Goal: Task Accomplishment & Management: Complete application form

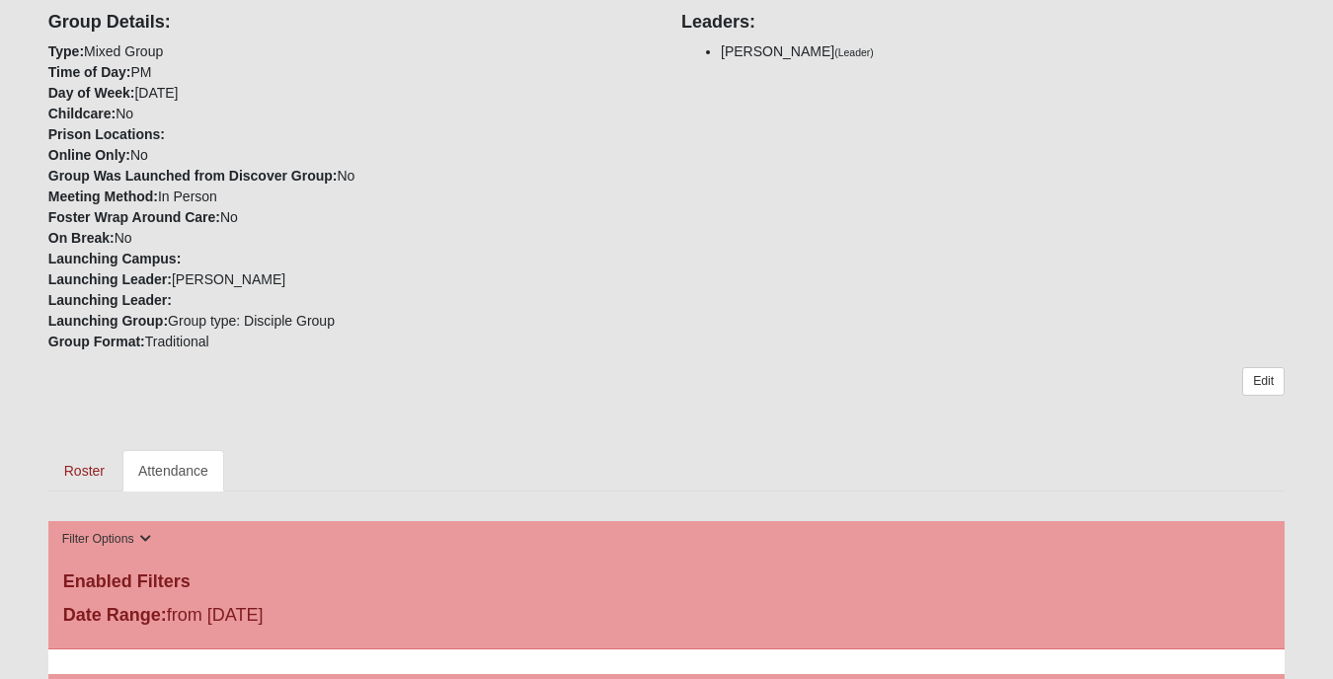
scroll to position [630, 0]
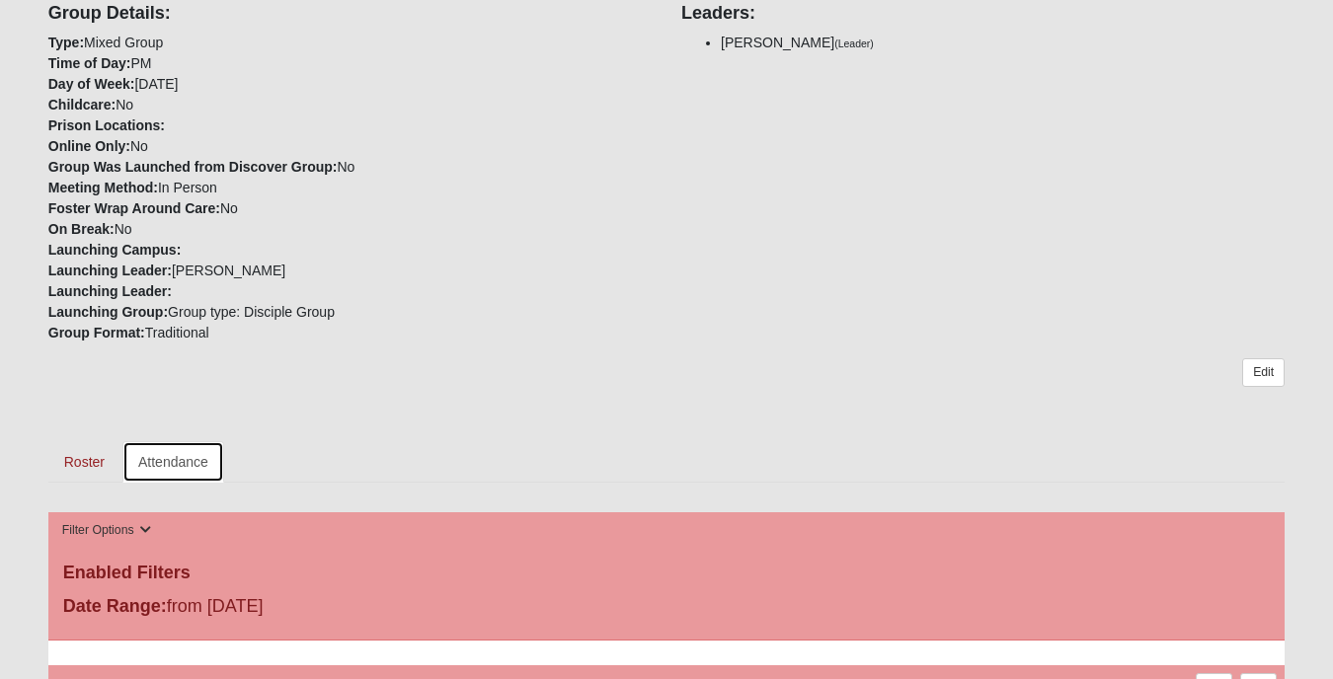
click at [159, 441] on link "Attendance" at bounding box center [173, 461] width 102 height 41
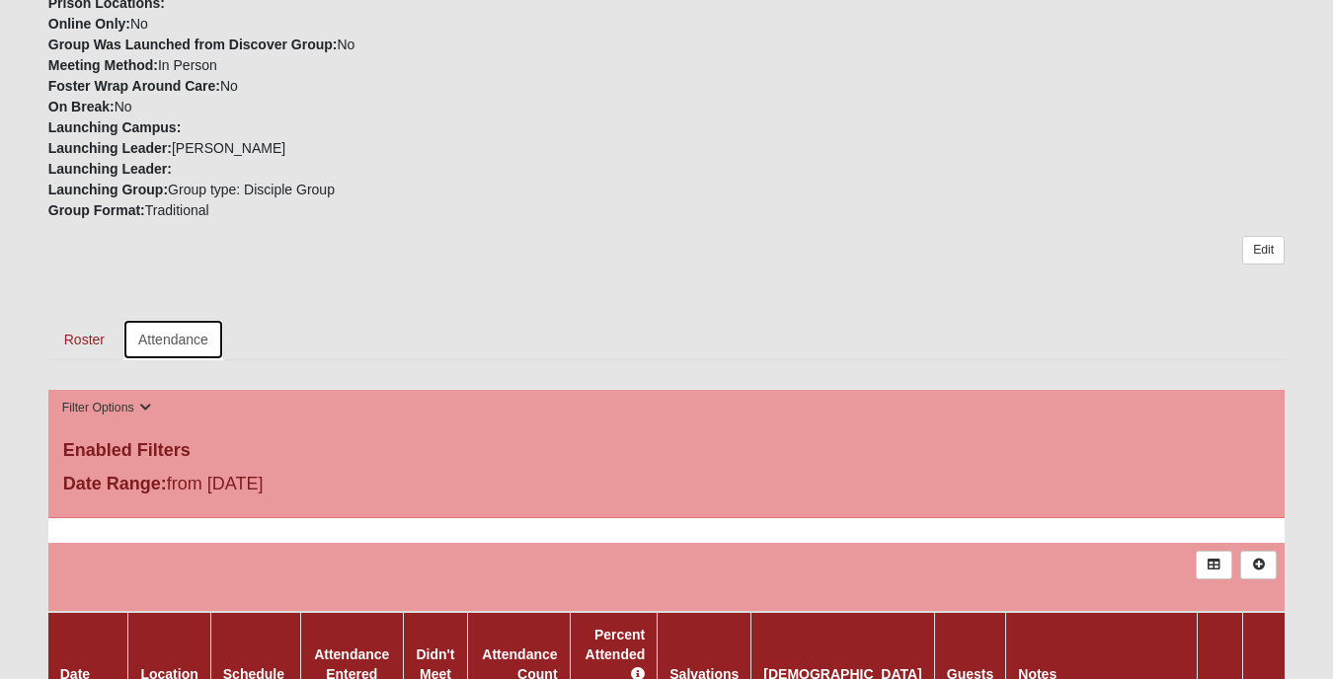
scroll to position [884, 0]
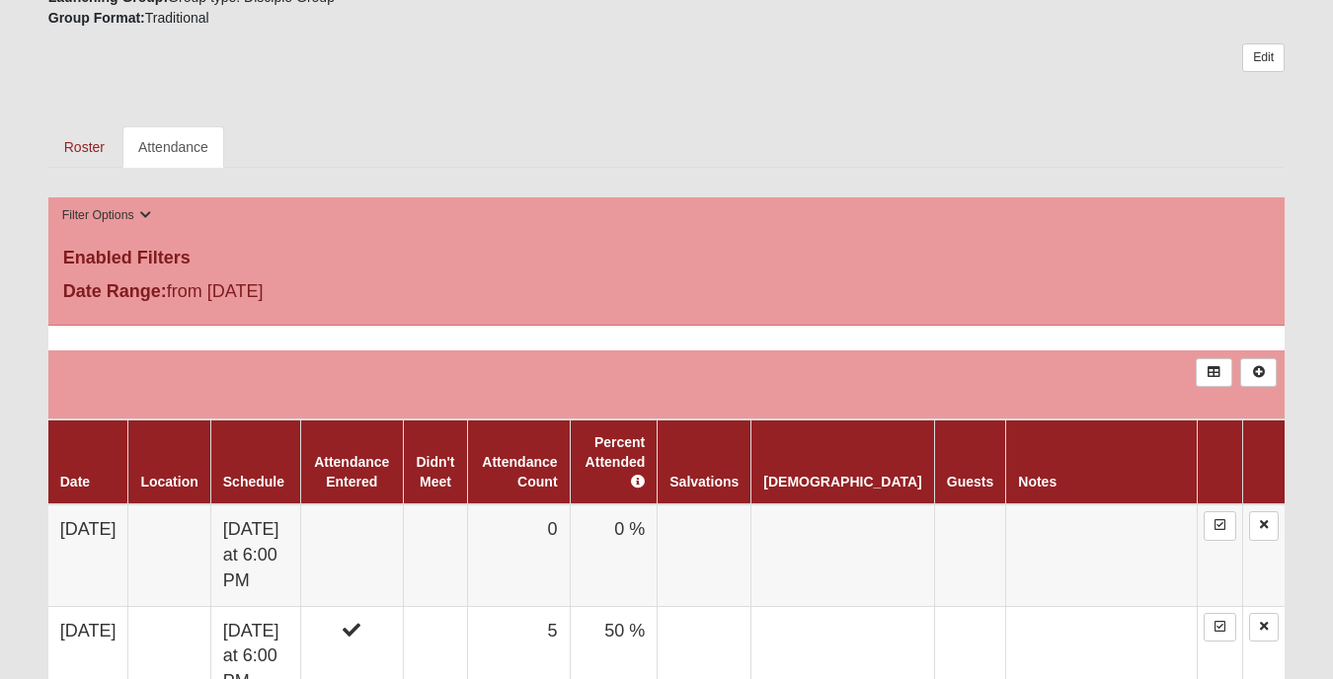
scroll to position [1130, 0]
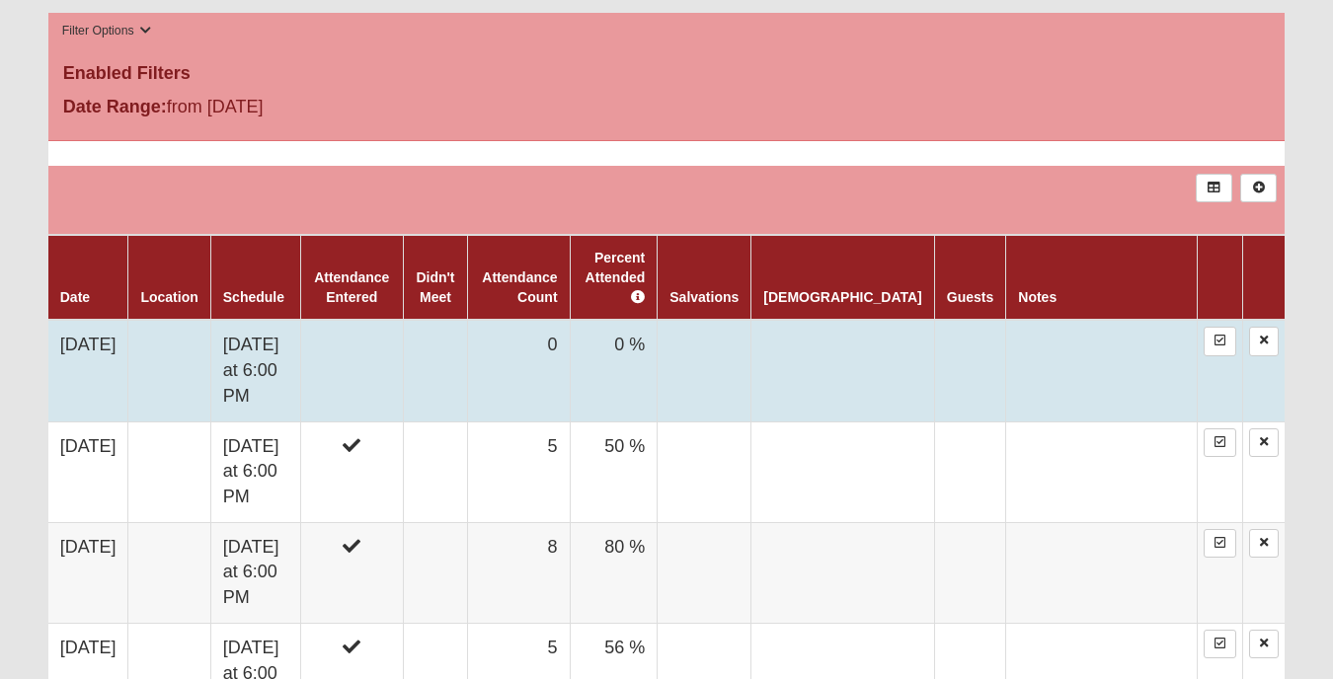
click at [468, 320] on td at bounding box center [435, 371] width 65 height 102
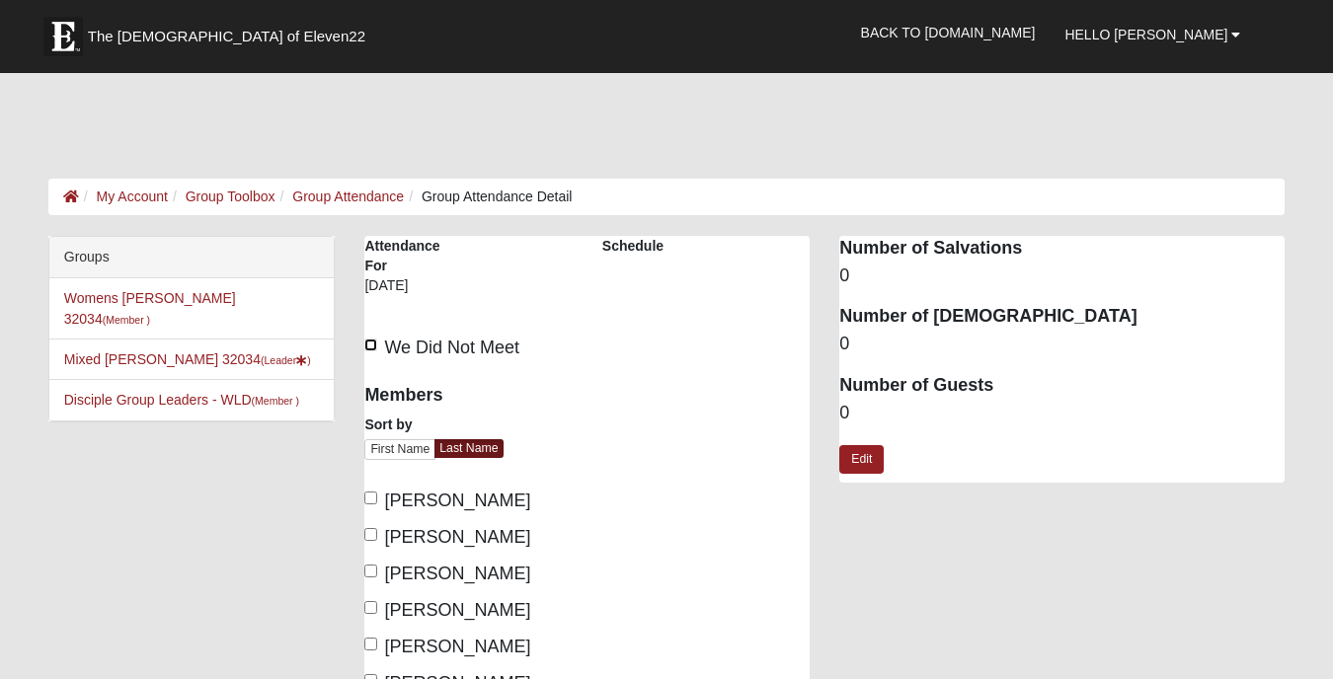
click at [372, 339] on input "We Did Not Meet" at bounding box center [370, 345] width 13 height 13
checkbox input "true"
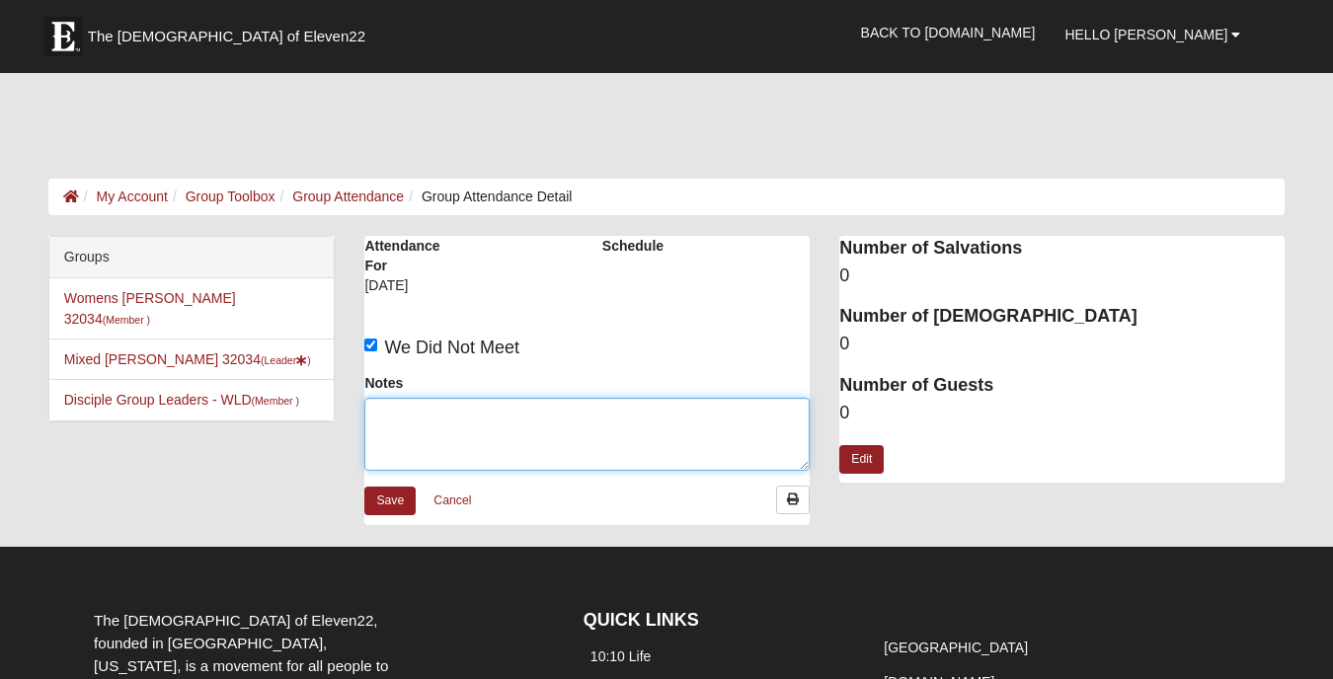
click at [393, 398] on textarea "Notes" at bounding box center [586, 434] width 445 height 73
type textarea "Saturated"
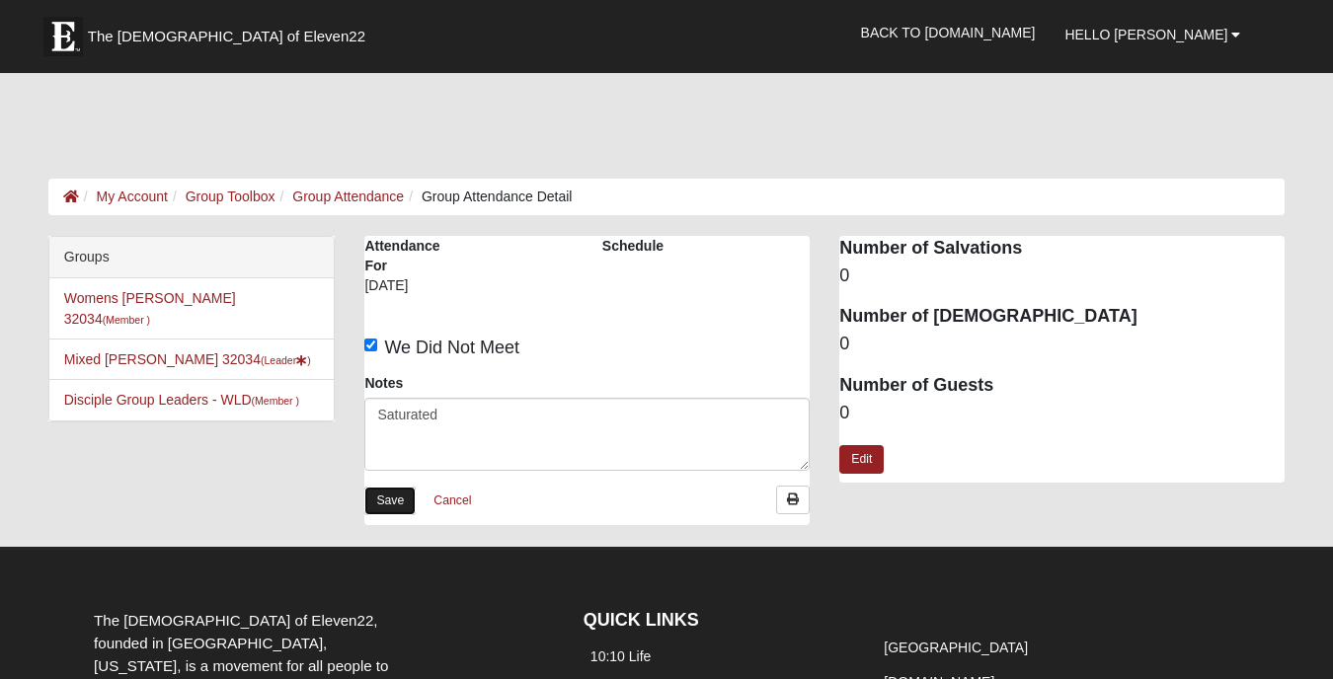
click at [399, 487] on link "Save" at bounding box center [389, 501] width 51 height 29
